Goal: Transaction & Acquisition: Subscribe to service/newsletter

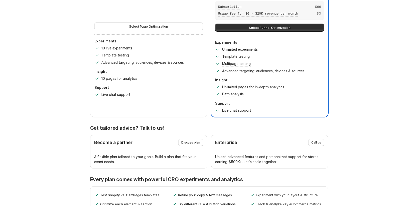
scroll to position [22, 0]
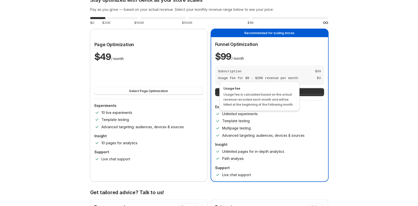
click at [285, 111] on div "Usage fee Usage fee is calculated based on the actual revenue recorded each mon…" at bounding box center [259, 97] width 84 height 34
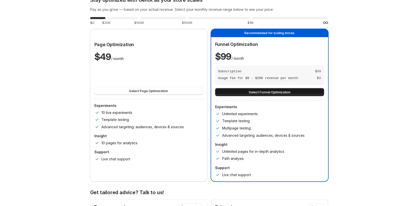
click at [303, 92] on button "Select Funnel Optimization" at bounding box center [269, 92] width 109 height 8
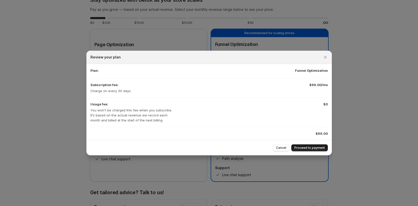
click at [320, 147] on span "Proceed to payment" at bounding box center [309, 147] width 31 height 4
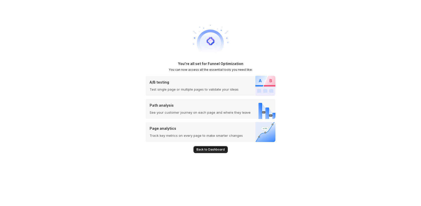
click at [211, 148] on span "Back to Dashboard" at bounding box center [210, 149] width 28 height 4
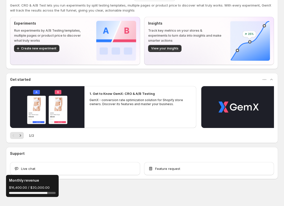
scroll to position [57, 0]
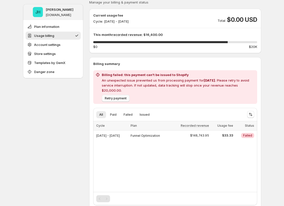
scroll to position [59, 0]
click at [116, 96] on span "Retry payment" at bounding box center [116, 98] width 22 height 4
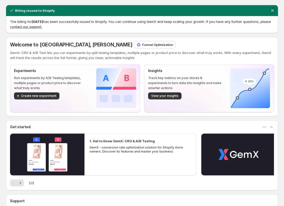
click at [257, 11] on icon "Dismiss notification" at bounding box center [272, 10] width 5 height 5
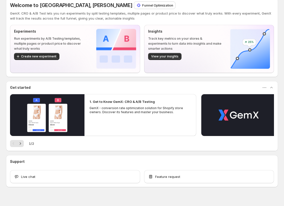
scroll to position [16, 0]
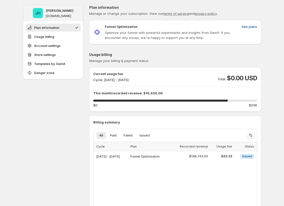
click at [252, 27] on span "See plans" at bounding box center [249, 26] width 16 height 5
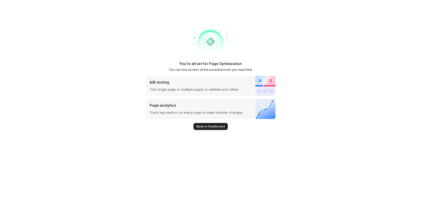
click at [211, 125] on span "Back to Dashboard" at bounding box center [210, 126] width 28 height 4
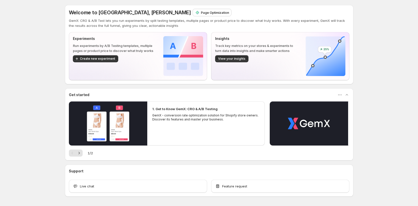
click at [201, 12] on p "Page Optimization" at bounding box center [215, 12] width 28 height 5
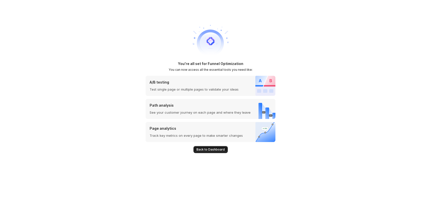
click at [219, 150] on span "Back to Dashboard" at bounding box center [210, 149] width 28 height 4
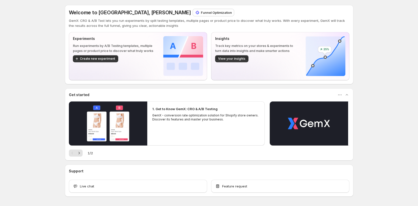
click at [193, 10] on div "Funnel Optimization" at bounding box center [213, 12] width 41 height 7
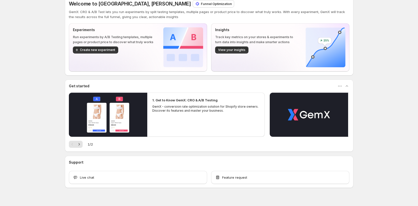
scroll to position [18, 0]
